Goal: Find specific page/section: Find specific page/section

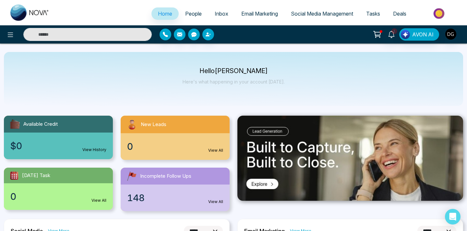
select select "*"
click at [185, 18] on link "People" at bounding box center [194, 13] width 30 height 12
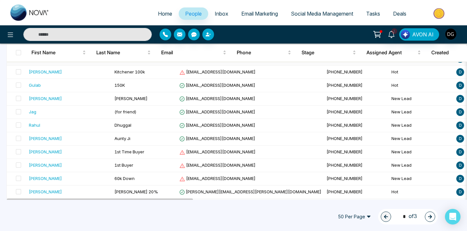
scroll to position [400, 0]
